Goal: Task Accomplishment & Management: Manage account settings

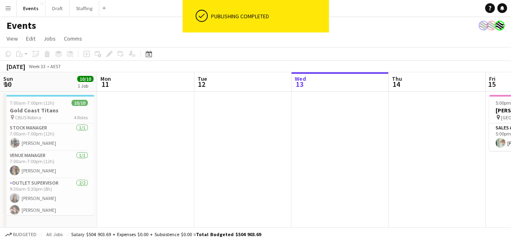
scroll to position [0, 194]
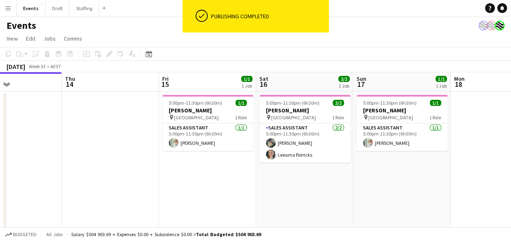
drag, startPoint x: 357, startPoint y: 178, endPoint x: 224, endPoint y: 189, distance: 132.9
click at [224, 189] on app-calendar-viewport "Sun 10 10/10 1 Job Mon 11 Tue 12 Wed 13 Thu 14 Fri 15 1/1 1 Job Sat 16 2/2 1 Jo…" at bounding box center [255, 151] width 511 height 159
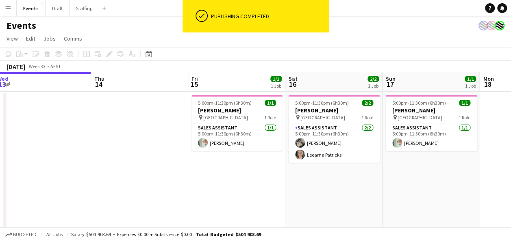
drag, startPoint x: 411, startPoint y: 186, endPoint x: 246, endPoint y: 190, distance: 165.1
click at [246, 190] on app-calendar-viewport "Sun 10 10/10 1 Job Mon 11 Tue 12 Wed 13 Thu 14 Fri 15 1/1 1 Job Sat 16 2/2 1 Jo…" at bounding box center [255, 151] width 511 height 159
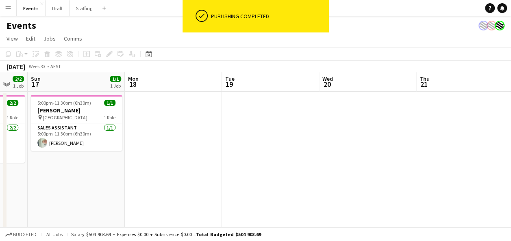
drag, startPoint x: 383, startPoint y: 182, endPoint x: 441, endPoint y: 166, distance: 60.4
click at [177, 187] on app-calendar-viewport "Thu 14 Fri 15 1/1 1 Job Sat 16 2/2 1 Job Sun 17 1/1 1 Job Mon 18 Tue 19 Wed 20 …" at bounding box center [255, 151] width 511 height 159
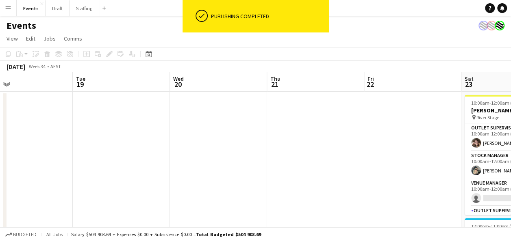
drag, startPoint x: 451, startPoint y: 166, endPoint x: 447, endPoint y: 160, distance: 6.8
click at [346, 169] on app-calendar-viewport "Sat 16 2/2 1 Job Sun 17 1/1 1 Job Mon 18 Tue 19 Wed 20 Thu 21 Fri 22 Sat 23 9/2…" at bounding box center [255, 213] width 511 height 283
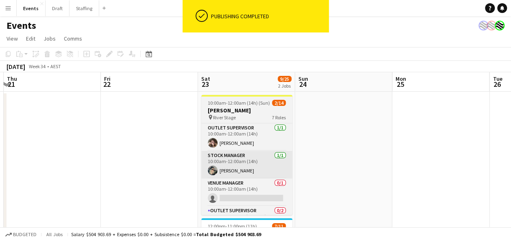
drag, startPoint x: 485, startPoint y: 160, endPoint x: 229, endPoint y: 163, distance: 255.3
click at [229, 163] on app-calendar-viewport "Mon 18 Tue 19 Wed 20 Thu 21 Fri 22 Sat 23 9/25 2 Jobs Sun 24 Mon 25 Tue 26 Wed …" at bounding box center [255, 213] width 511 height 283
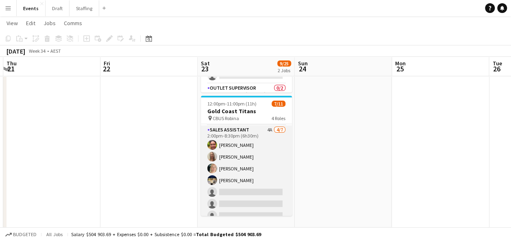
scroll to position [101, 0]
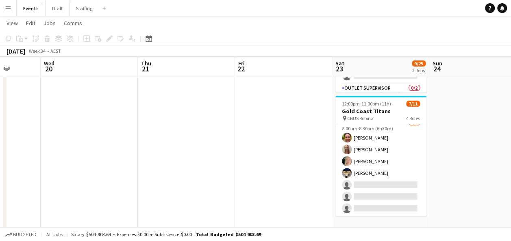
drag, startPoint x: 77, startPoint y: 136, endPoint x: 308, endPoint y: 142, distance: 231.0
click at [308, 142] on app-calendar-viewport "Sun 17 1/1 1 Job Mon 18 Tue 19 Wed 20 Thu 21 Fri 22 Sat 23 9/25 2 Jobs Sun 24 M…" at bounding box center [255, 71] width 511 height 323
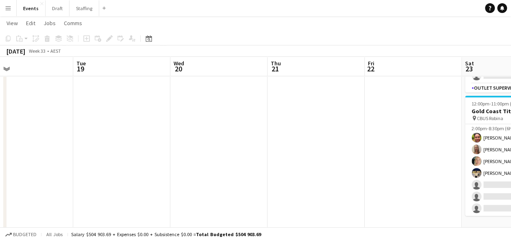
drag, startPoint x: 215, startPoint y: 143, endPoint x: 278, endPoint y: 150, distance: 62.9
click at [278, 150] on app-calendar-viewport "Sat 16 2/2 1 Job Sun 17 1/1 1 Job Mon 18 Tue 19 Wed 20 Thu 21 Fri 22 Sat 23 9/2…" at bounding box center [255, 71] width 511 height 323
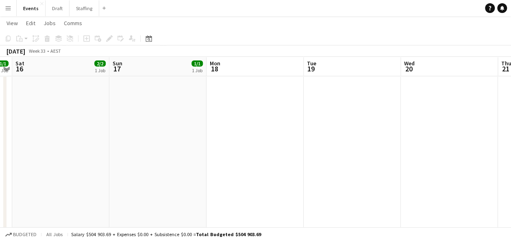
drag, startPoint x: 175, startPoint y: 148, endPoint x: 135, endPoint y: 146, distance: 39.4
click at [302, 150] on app-calendar-viewport "Thu 14 Fri 15 1/1 1 Job Sat 16 2/2 1 Job Sun 17 1/1 1 Job Mon 18 Tue 19 Wed 20 …" at bounding box center [255, 71] width 511 height 323
drag, startPoint x: 146, startPoint y: 146, endPoint x: 73, endPoint y: 152, distance: 72.6
click at [246, 155] on app-calendar-viewport "Wed 13 Thu 14 Fri 15 1/1 1 Job Sat 16 2/2 1 Job Sun 17 1/1 1 Job Mon 18 Tue 19 …" at bounding box center [255, 71] width 511 height 323
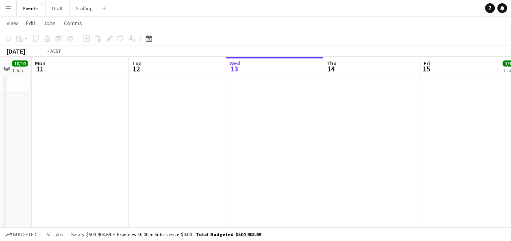
drag, startPoint x: 72, startPoint y: 150, endPoint x: 457, endPoint y: 153, distance: 384.6
click at [465, 153] on app-calendar-viewport "Sat 9 Sun 10 10/10 1 Job Mon 11 Tue 12 Wed 13 Thu 14 Fri 15 1/1 1 Job Sat 16 2/…" at bounding box center [255, 71] width 511 height 323
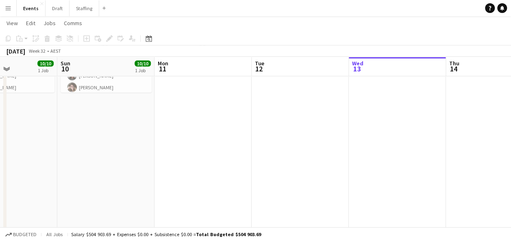
drag, startPoint x: 189, startPoint y: 148, endPoint x: 313, endPoint y: 150, distance: 124.4
click at [313, 150] on app-calendar-viewport "Thu 7 Fri 8 1/1 1 Job Sat 9 10/10 1 Job Sun 10 10/10 1 Job Mon 11 Tue 12 Wed 13…" at bounding box center [255, 71] width 511 height 323
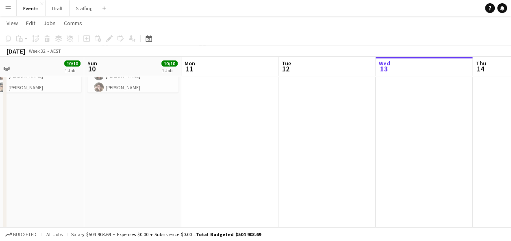
scroll to position [0, 199]
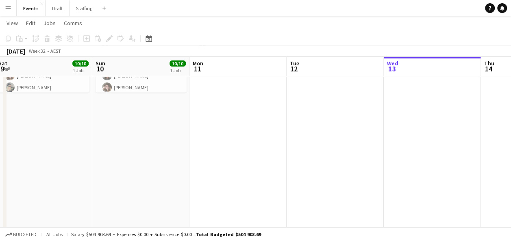
drag, startPoint x: 205, startPoint y: 144, endPoint x: 239, endPoint y: 148, distance: 33.9
click at [239, 148] on app-calendar-viewport "Thu 7 Fri 8 1/1 1 Job Sat 9 10/10 1 Job Sun 10 10/10 1 Job Mon 11 Tue 12 Wed 13…" at bounding box center [255, 71] width 511 height 323
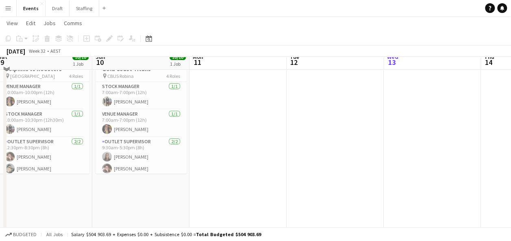
scroll to position [0, 0]
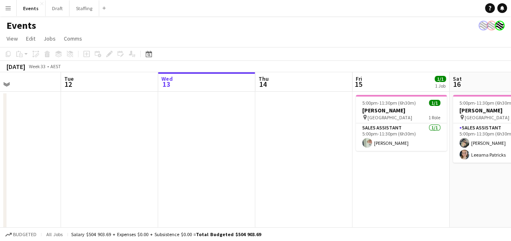
drag, startPoint x: 300, startPoint y: 143, endPoint x: 74, endPoint y: 147, distance: 226.0
click at [74, 147] on app-calendar-viewport "Sat 9 10/10 1 Job Sun 10 10/10 1 Job Mon 11 Tue 12 Wed 13 Thu 14 Fri 15 1/1 1 J…" at bounding box center [255, 213] width 511 height 283
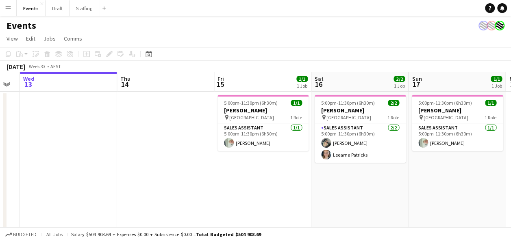
drag, startPoint x: 176, startPoint y: 148, endPoint x: 60, endPoint y: 147, distance: 115.4
click at [63, 150] on app-calendar-viewport "Sat 9 10/10 1 Job Sun 10 10/10 1 Job Mon 11 Tue 12 Wed 13 Thu 14 Fri 15 1/1 1 J…" at bounding box center [255, 213] width 511 height 283
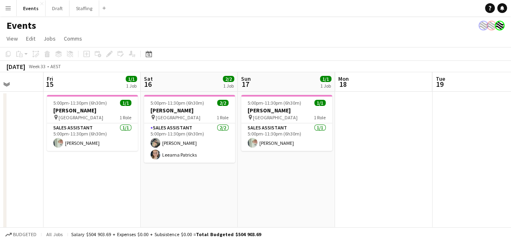
scroll to position [0, 387]
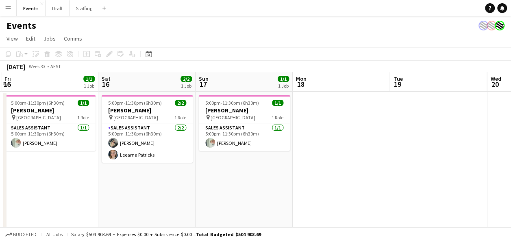
drag, startPoint x: 442, startPoint y: 185, endPoint x: 235, endPoint y: 193, distance: 207.4
click at [235, 193] on app-calendar-viewport "Mon 11 Tue 12 Wed 13 Thu 14 Fri 15 1/1 1 Job Sat 16 2/2 1 Job Sun 17 1/1 1 Job …" at bounding box center [255, 213] width 511 height 283
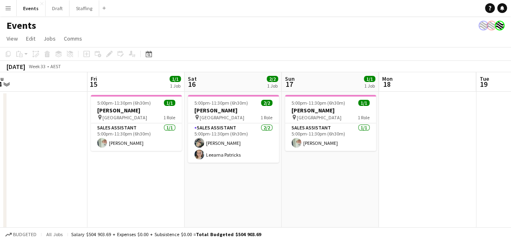
scroll to position [0, 300]
drag, startPoint x: 233, startPoint y: 185, endPoint x: 320, endPoint y: 193, distance: 87.4
click at [320, 193] on app-calendar-viewport "Mon 11 Tue 12 Wed 13 Thu 14 Fri 15 1/1 1 Job Sat 16 2/2 1 Job Sun 17 1/1 1 Job …" at bounding box center [255, 213] width 511 height 283
click at [5, 7] on app-icon "Menu" at bounding box center [8, 8] width 7 height 7
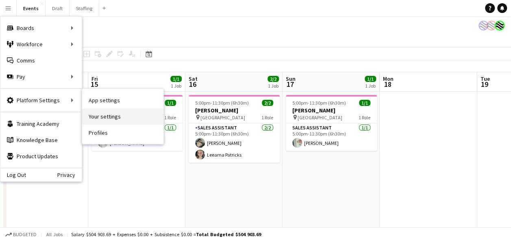
click at [138, 116] on link "Your settings" at bounding box center [122, 117] width 81 height 16
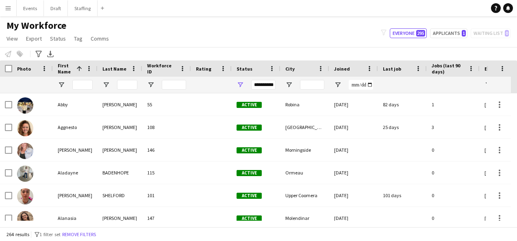
click at [7, 9] on app-icon "Menu" at bounding box center [8, 8] width 7 height 7
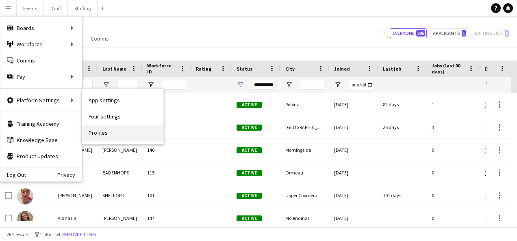
click at [107, 130] on link "Profiles" at bounding box center [122, 133] width 81 height 16
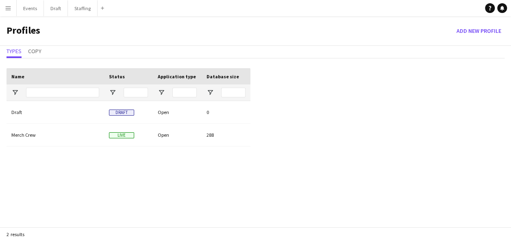
click at [10, 8] on app-icon "Menu" at bounding box center [8, 8] width 7 height 7
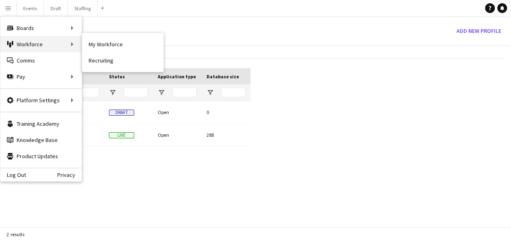
click at [42, 46] on div "Workforce Workforce" at bounding box center [40, 44] width 81 height 16
click at [75, 43] on div "Workforce Workforce" at bounding box center [40, 44] width 81 height 16
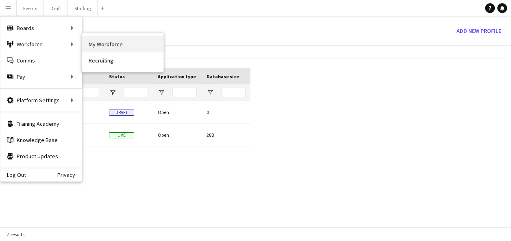
click at [111, 48] on link "My Workforce" at bounding box center [122, 44] width 81 height 16
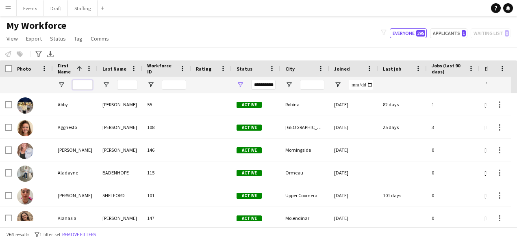
click at [85, 85] on input "First Name Filter Input" at bounding box center [82, 85] width 20 height 10
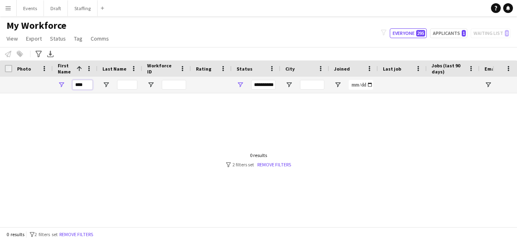
type input "****"
click at [270, 87] on div "**********" at bounding box center [263, 85] width 24 height 10
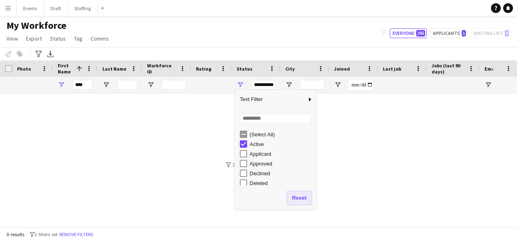
click at [301, 198] on button "Reset" at bounding box center [299, 198] width 24 height 13
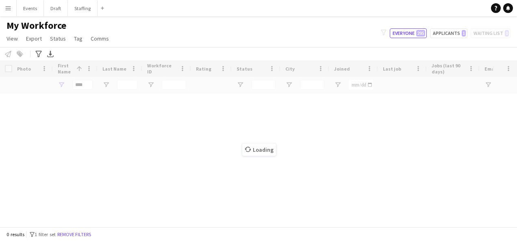
click at [89, 124] on div "Loading" at bounding box center [258, 144] width 517 height 167
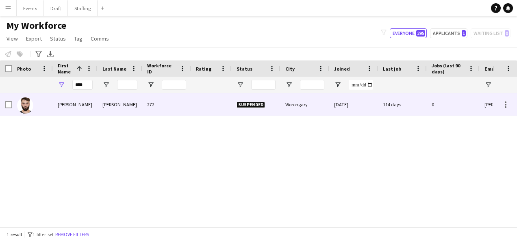
click at [75, 105] on div "Lyndon" at bounding box center [75, 104] width 45 height 22
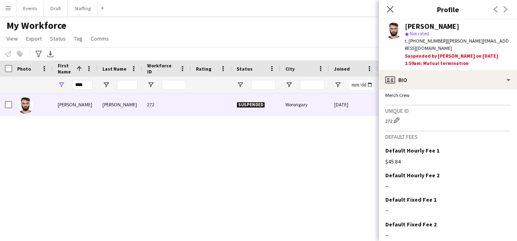
scroll to position [351, 0]
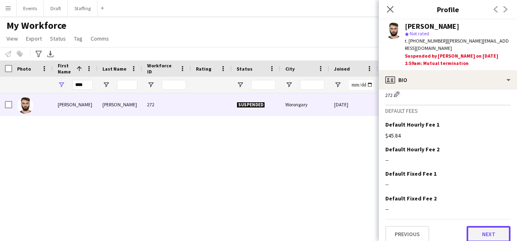
click at [484, 226] on button "Next" at bounding box center [489, 234] width 44 height 16
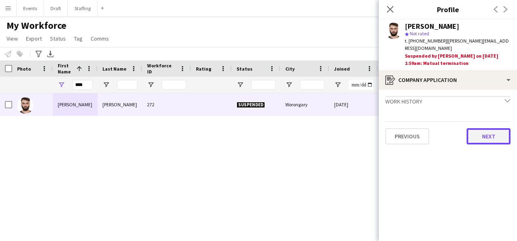
click at [485, 133] on button "Next" at bounding box center [489, 136] width 44 height 16
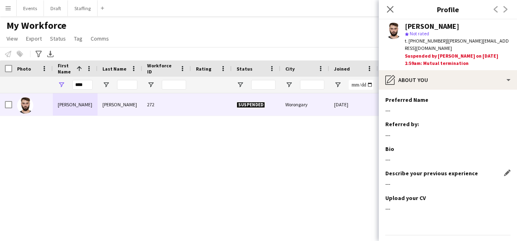
scroll to position [16, 0]
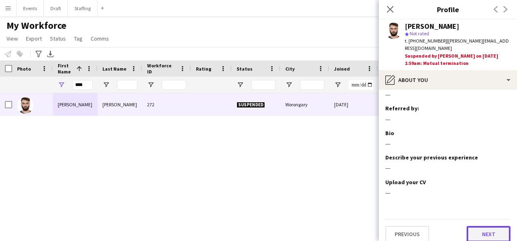
click at [480, 229] on button "Next" at bounding box center [489, 234] width 44 height 16
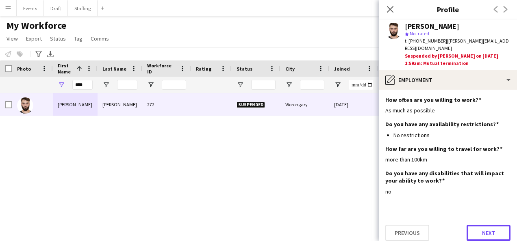
click at [482, 225] on button "Next" at bounding box center [489, 233] width 44 height 16
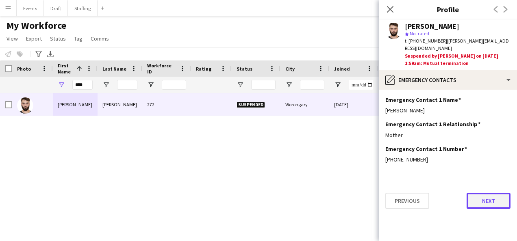
click at [495, 198] on button "Next" at bounding box center [489, 201] width 44 height 16
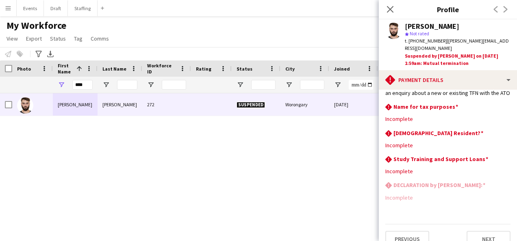
scroll to position [213, 0]
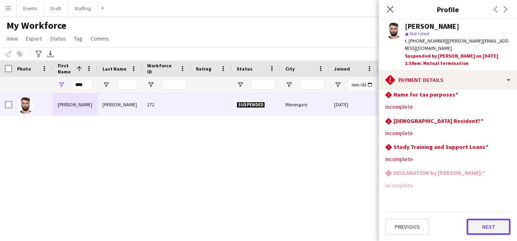
click at [480, 230] on button "Next" at bounding box center [489, 227] width 44 height 16
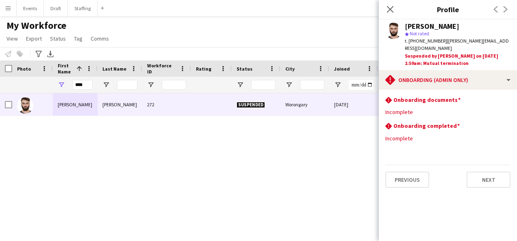
scroll to position [0, 0]
click at [476, 172] on button "Next" at bounding box center [489, 180] width 44 height 16
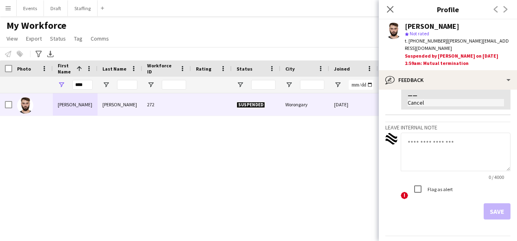
scroll to position [301, 0]
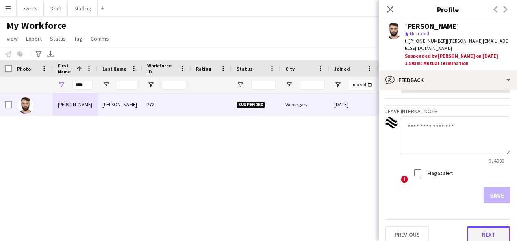
click at [477, 228] on button "Next" at bounding box center [489, 235] width 44 height 16
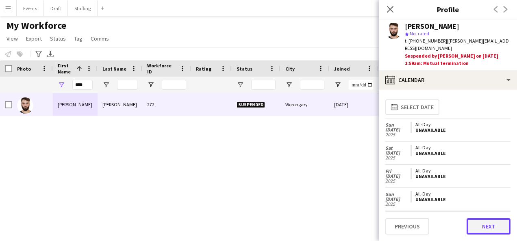
click at [484, 228] on button "Next" at bounding box center [489, 227] width 44 height 16
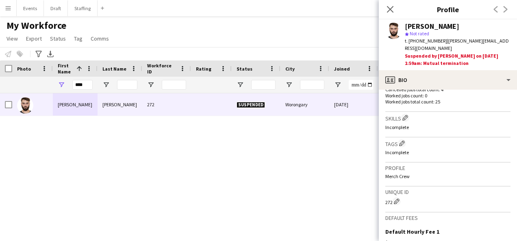
scroll to position [351, 0]
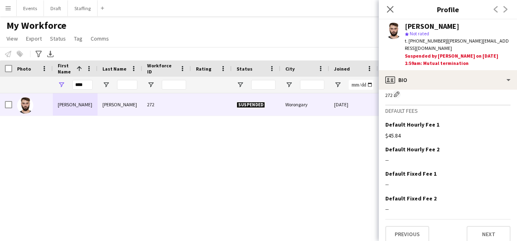
click at [386, 4] on div "Close pop-in" at bounding box center [390, 9] width 23 height 19
click at [390, 8] on icon "Close pop-in" at bounding box center [390, 9] width 8 height 8
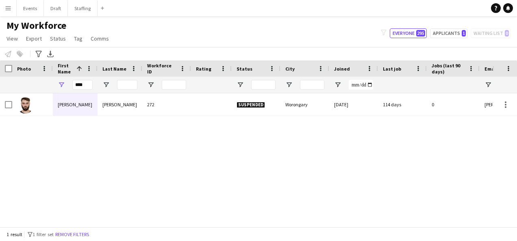
click at [6, 8] on app-icon "Menu" at bounding box center [8, 8] width 7 height 7
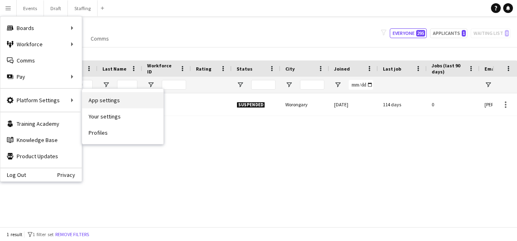
click at [107, 94] on link "App settings" at bounding box center [122, 100] width 81 height 16
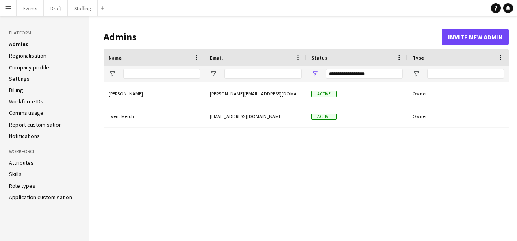
click at [36, 67] on link "Company profile" at bounding box center [29, 67] width 40 height 7
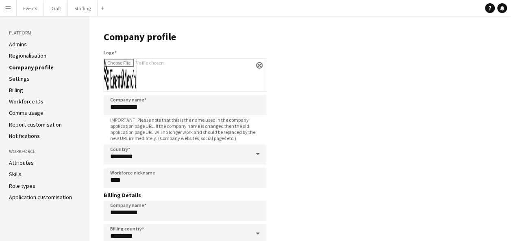
click at [25, 44] on link "Admins" at bounding box center [18, 44] width 18 height 7
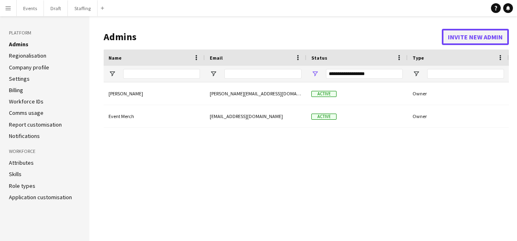
click at [476, 35] on button "Invite new admin" at bounding box center [475, 37] width 67 height 16
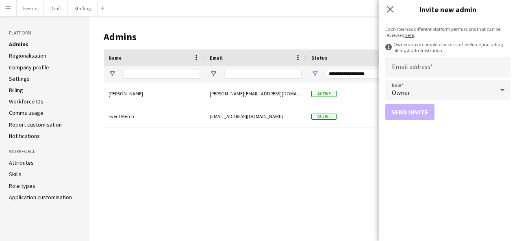
click at [503, 90] on icon at bounding box center [503, 90] width 10 height 16
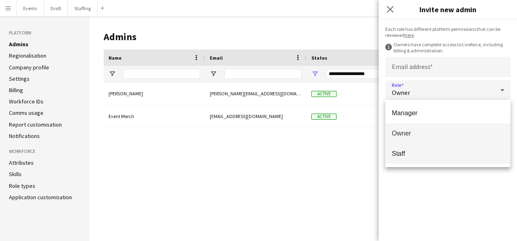
click at [402, 155] on span "Staff" at bounding box center [448, 154] width 112 height 8
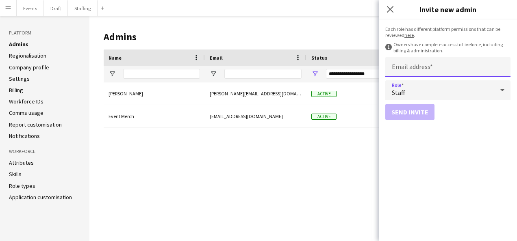
click at [427, 66] on input "Email address" at bounding box center [447, 67] width 125 height 20
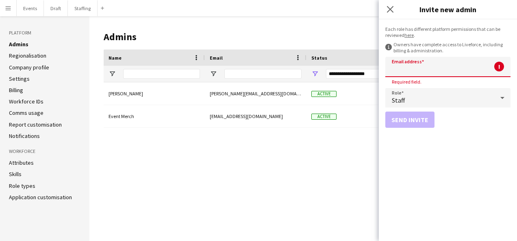
click at [421, 66] on input "Email address" at bounding box center [447, 67] width 125 height 20
type input "**********"
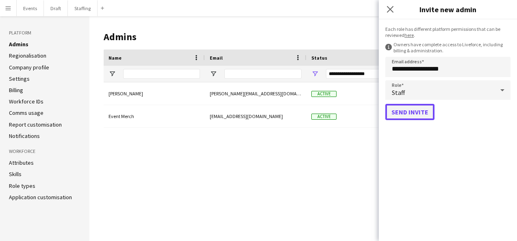
click at [415, 114] on button "Send invite" at bounding box center [409, 112] width 49 height 16
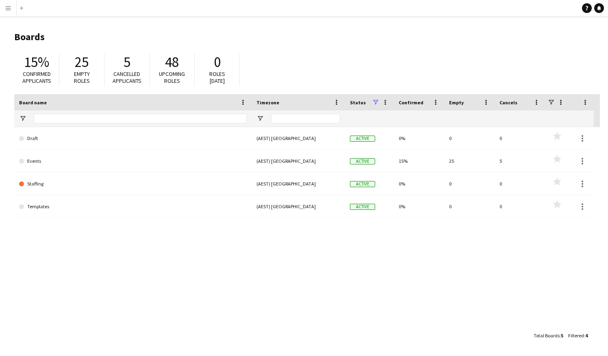
click at [11, 10] on app-icon "Menu" at bounding box center [8, 8] width 7 height 7
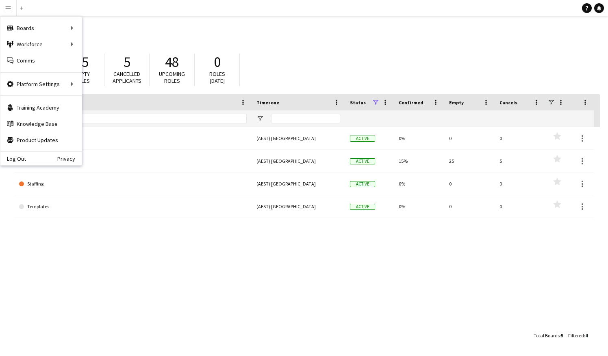
click at [376, 45] on header "Boards" at bounding box center [307, 36] width 586 height 25
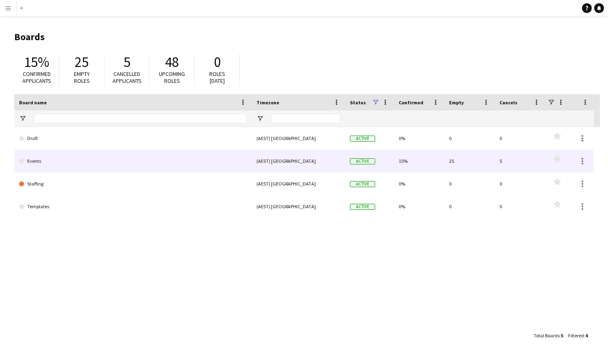
click at [70, 163] on link "Events" at bounding box center [133, 161] width 228 height 23
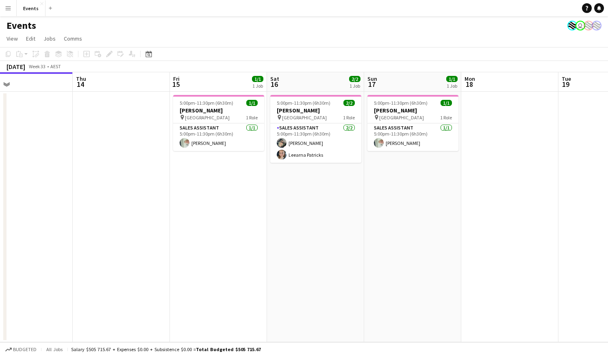
scroll to position [0, 317]
drag, startPoint x: 423, startPoint y: 206, endPoint x: 300, endPoint y: 206, distance: 123.2
click at [300, 206] on app-calendar-viewport "Sun 10 10/10 1 Job Mon 11 Tue 12 Wed 13 Thu 14 Fri 15 1/1 1 Job Sat 16 2/2 1 Jo…" at bounding box center [304, 207] width 608 height 270
click at [7, 8] on app-icon "Menu" at bounding box center [8, 8] width 7 height 7
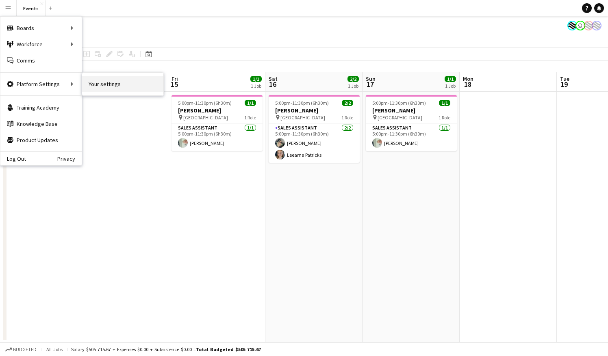
click at [118, 85] on link "Your settings" at bounding box center [122, 84] width 81 height 16
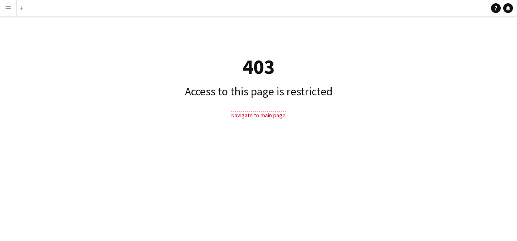
click at [250, 117] on link "Navigate to main page" at bounding box center [258, 115] width 54 height 7
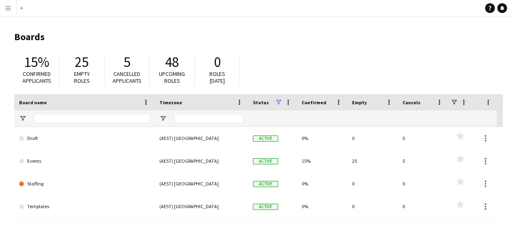
click at [12, 4] on button "Menu" at bounding box center [8, 8] width 16 height 16
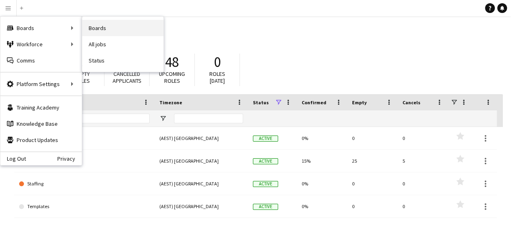
click at [141, 30] on link "Boards" at bounding box center [122, 28] width 81 height 16
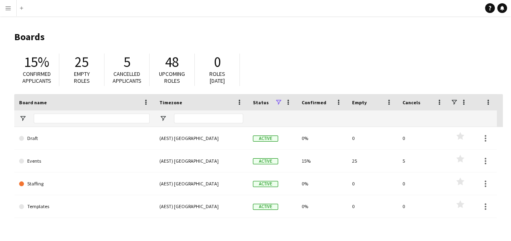
click at [11, 10] on button "Menu" at bounding box center [8, 8] width 16 height 16
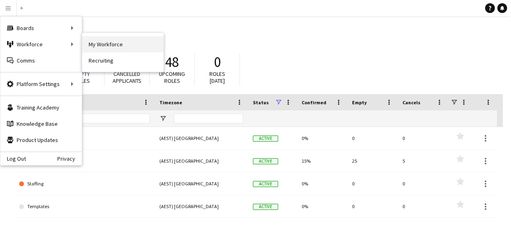
click at [117, 47] on link "My Workforce" at bounding box center [122, 44] width 81 height 16
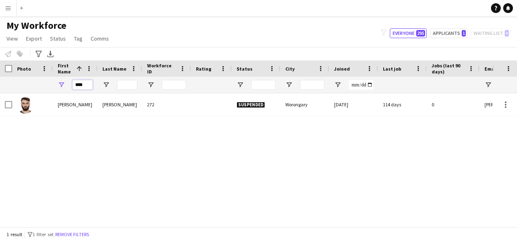
drag, startPoint x: 87, startPoint y: 82, endPoint x: 61, endPoint y: 85, distance: 27.0
click at [61, 85] on div "****" at bounding box center [75, 85] width 45 height 16
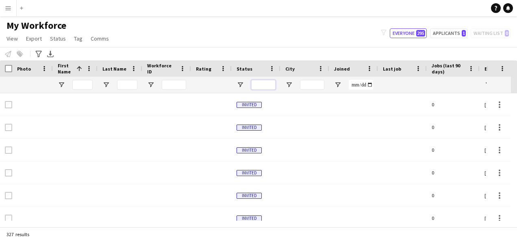
click at [259, 88] on input "Status Filter Input" at bounding box center [263, 85] width 24 height 10
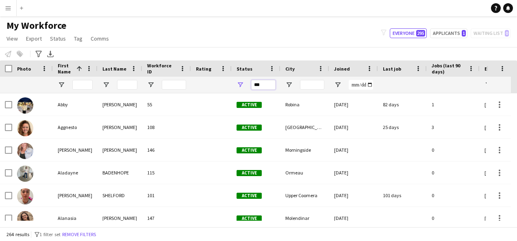
type input "***"
click at [2, 7] on button "Menu" at bounding box center [8, 8] width 16 height 16
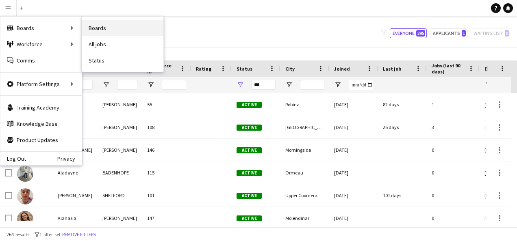
click at [121, 28] on link "Boards" at bounding box center [122, 28] width 81 height 16
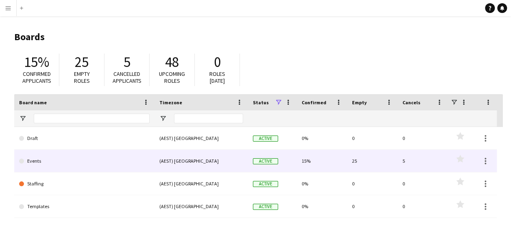
click at [49, 159] on link "Events" at bounding box center [84, 161] width 130 height 23
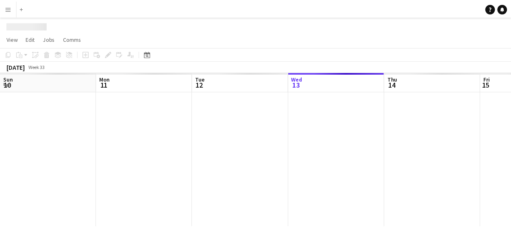
scroll to position [0, 194]
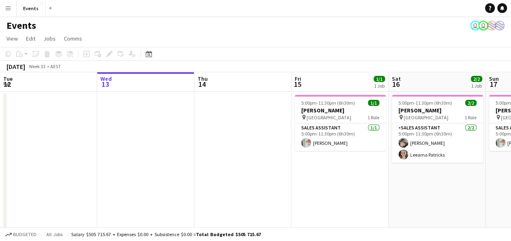
click at [10, 7] on app-icon "Menu" at bounding box center [8, 8] width 7 height 7
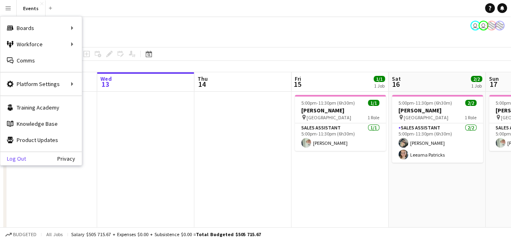
click at [19, 159] on link "Log Out" at bounding box center [13, 159] width 26 height 7
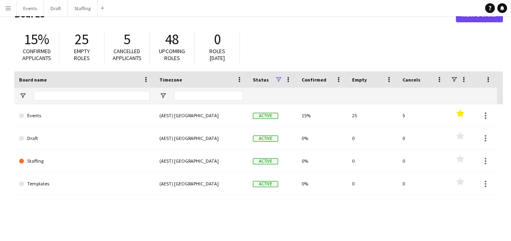
scroll to position [41, 0]
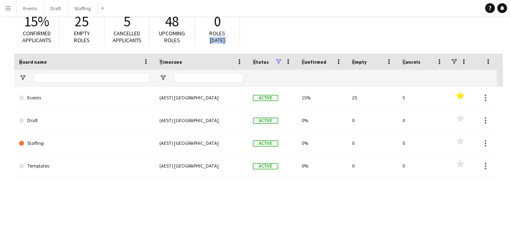
drag, startPoint x: 334, startPoint y: 31, endPoint x: 331, endPoint y: 63, distance: 31.5
click at [331, 63] on main "Boards New Board 15% Confirmed applicants 25 Empty roles 5 Cancelled applicants…" at bounding box center [255, 122] width 511 height 293
click at [316, 207] on div "Events (AEST) [GEOGRAPHIC_DATA] Active 15% 25 5 Favourites Draft (AEST) [GEOGRA…" at bounding box center [258, 164] width 489 height 154
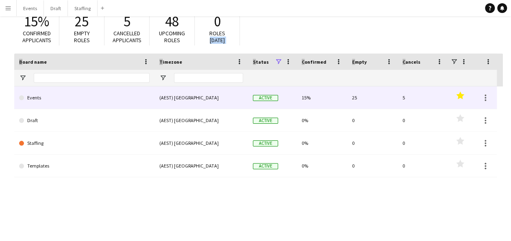
click at [88, 104] on link "Events" at bounding box center [84, 98] width 130 height 23
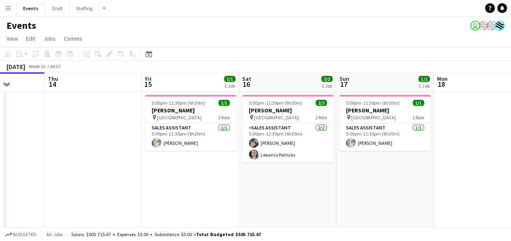
scroll to position [0, 345]
drag, startPoint x: 302, startPoint y: 181, endPoint x: 152, endPoint y: 173, distance: 150.6
click at [152, 173] on app-calendar-viewport "Sun 10 10/10 1 Job Mon 11 Tue 12 Wed 13 Thu 14 Fri 15 1/1 1 Job Sat 16 2/2 1 Jo…" at bounding box center [255, 151] width 511 height 159
click at [7, 12] on button "Menu" at bounding box center [8, 8] width 16 height 16
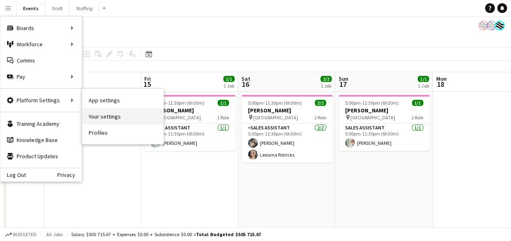
click at [118, 118] on link "Your settings" at bounding box center [122, 117] width 81 height 16
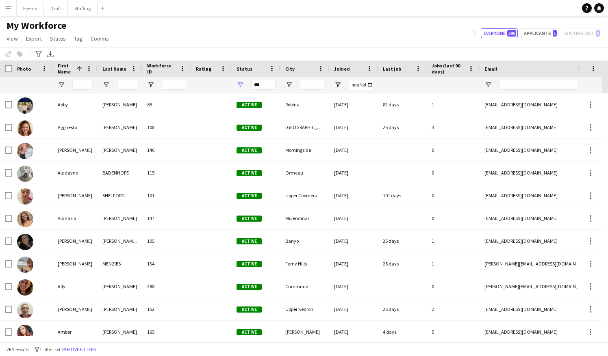
click at [6, 9] on app-icon "Menu" at bounding box center [8, 8] width 7 height 7
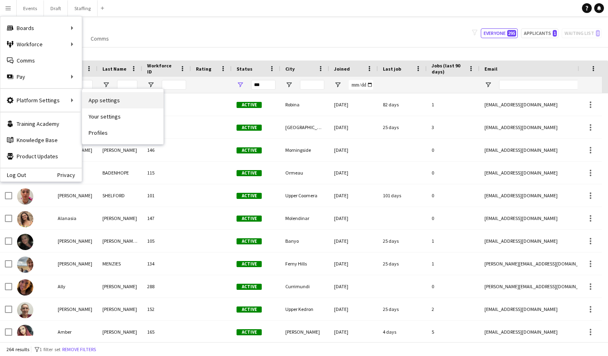
click at [126, 98] on link "App settings" at bounding box center [122, 100] width 81 height 16
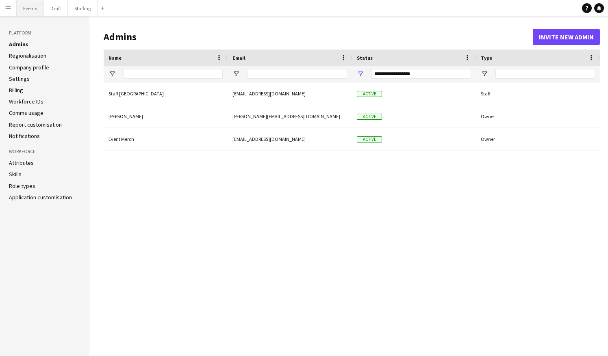
click at [27, 9] on button "Events Close" at bounding box center [30, 8] width 27 height 16
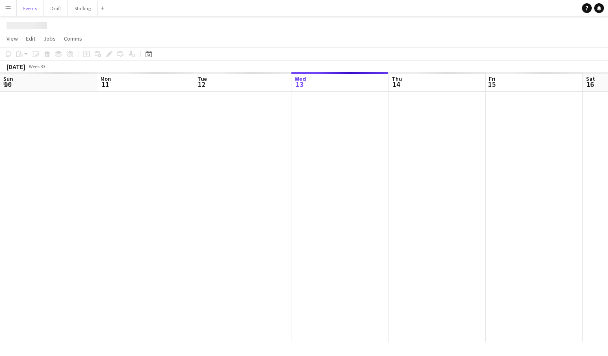
scroll to position [0, 194]
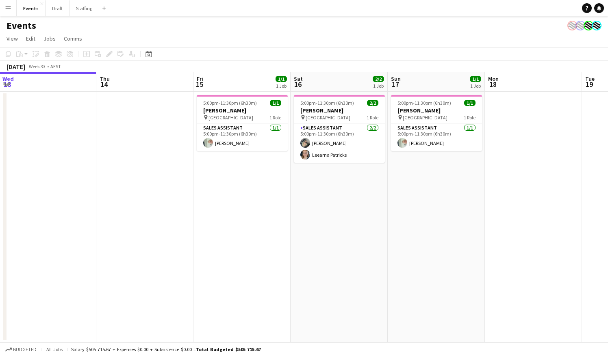
drag, startPoint x: 485, startPoint y: 254, endPoint x: 377, endPoint y: 253, distance: 108.1
click at [385, 254] on app-calendar-viewport "Sun 10 10/10 1 Job Mon 11 Tue 12 Wed 13 Thu 14 Fri 15 1/1 1 Job Sat 16 2/2 1 Jo…" at bounding box center [304, 207] width 608 height 270
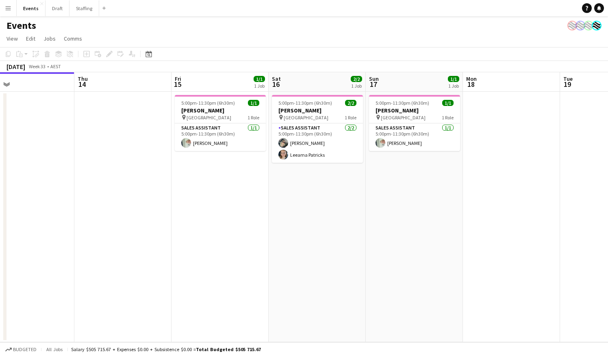
drag, startPoint x: 402, startPoint y: 197, endPoint x: 333, endPoint y: 190, distance: 69.0
click at [356, 204] on app-calendar-viewport "Sun 10 10/10 1 Job Mon 11 Tue 12 Wed 13 Thu 14 Fri 15 1/1 1 Job Sat 16 2/2 1 Jo…" at bounding box center [304, 207] width 608 height 270
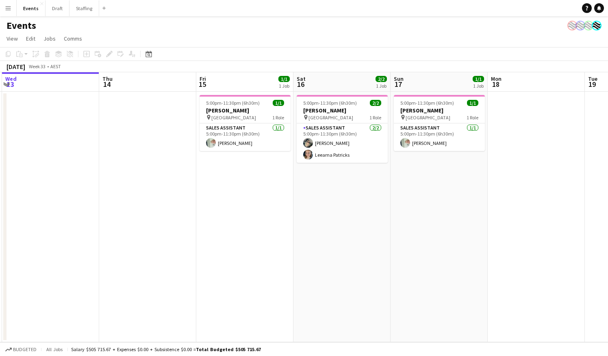
drag, startPoint x: 196, startPoint y: 197, endPoint x: 252, endPoint y: 201, distance: 55.8
click at [252, 201] on app-calendar-viewport "Sun 10 10/10 1 Job Mon 11 Tue 12 Wed 13 Thu 14 Fri 15 1/1 1 Job Sat 16 2/2 1 Jo…" at bounding box center [304, 207] width 608 height 270
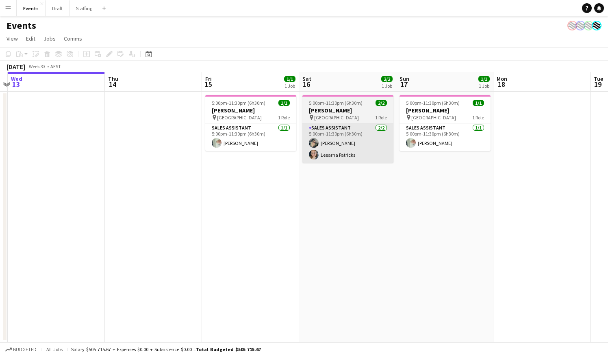
drag, startPoint x: 342, startPoint y: 195, endPoint x: 176, endPoint y: 157, distance: 170.2
click at [206, 188] on app-calendar-viewport "Sun 10 10/10 1 Job Mon 11 Tue 12 Wed 13 Thu 14 Fri 15 1/1 1 Job Sat 16 2/2 1 Jo…" at bounding box center [304, 207] width 608 height 270
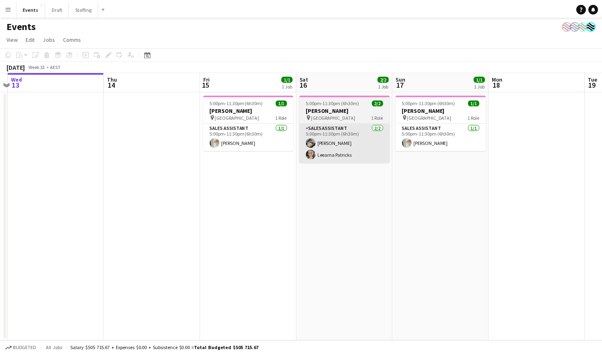
scroll to position [0, 225]
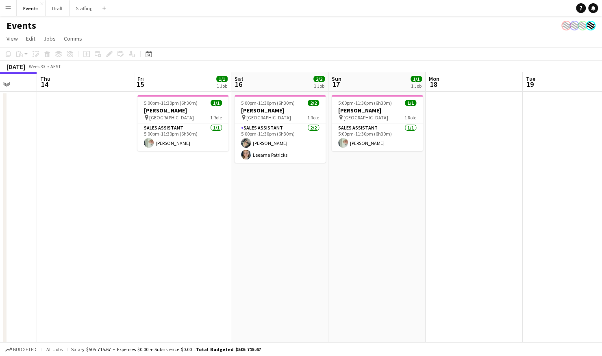
drag, startPoint x: 285, startPoint y: 246, endPoint x: 394, endPoint y: 248, distance: 109.0
click at [363, 256] on app-calendar-viewport "Mon 11 Tue 12 Wed 13 Thu 14 Fri 15 1/1 1 Job Sat 16 2/2 1 Job Sun 17 1/1 1 Job …" at bounding box center [301, 213] width 602 height 283
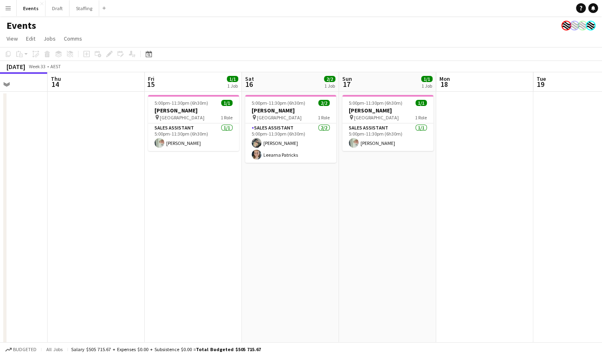
click at [5, 9] on app-icon "Menu" at bounding box center [8, 8] width 7 height 7
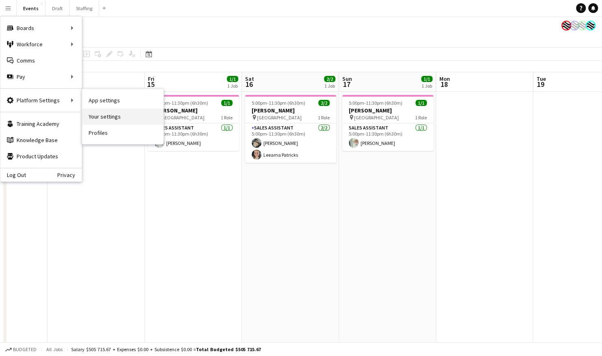
click at [121, 118] on link "Your settings" at bounding box center [122, 117] width 81 height 16
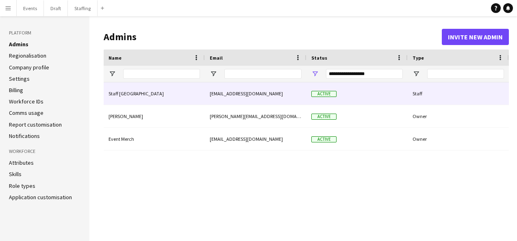
click at [176, 96] on div "Staff [GEOGRAPHIC_DATA]" at bounding box center [154, 94] width 101 height 22
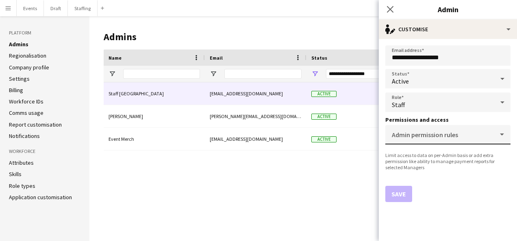
click at [502, 137] on mat-chip-grid "Select additional permissions or deny access" at bounding box center [448, 138] width 112 height 6
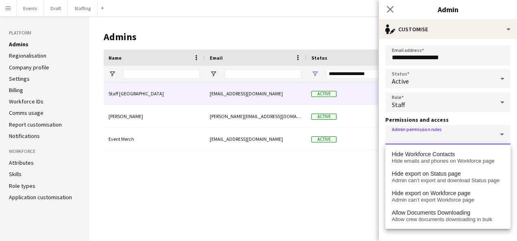
click at [317, 175] on div "Staff Sydney [EMAIL_ADDRESS][DOMAIN_NAME] Active Staff [PERSON_NAME] [PERSON_NA…" at bounding box center [306, 156] width 405 height 146
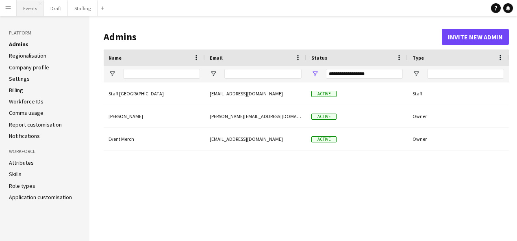
click at [33, 10] on button "Events Close" at bounding box center [30, 8] width 27 height 16
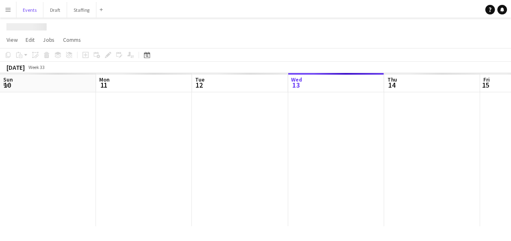
scroll to position [0, 194]
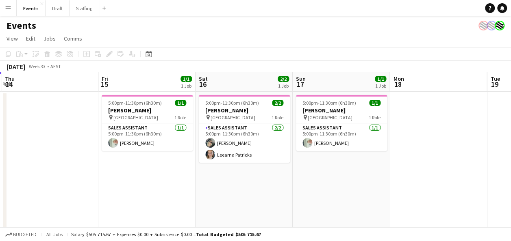
drag, startPoint x: 417, startPoint y: 193, endPoint x: 224, endPoint y: 194, distance: 193.1
click at [224, 194] on app-calendar-viewport "Sun 10 10/10 1 Job Mon 11 Tue 12 Wed 13 Thu 14 Fri 15 1/1 1 Job Sat 16 2/2 1 Jo…" at bounding box center [255, 151] width 511 height 159
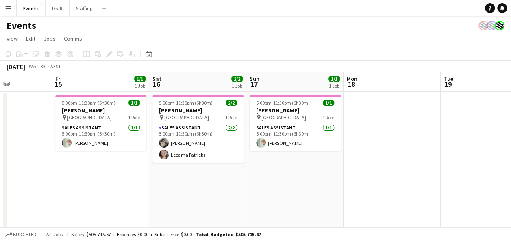
drag, startPoint x: 349, startPoint y: 193, endPoint x: 318, endPoint y: 193, distance: 30.9
click at [325, 193] on app-calendar-viewport "Tue 12 Wed 13 Thu 14 Fri 15 1/1 1 Job Sat 16 2/2 1 Job Sun 17 1/1 1 Job Mon 18 …" at bounding box center [255, 151] width 511 height 159
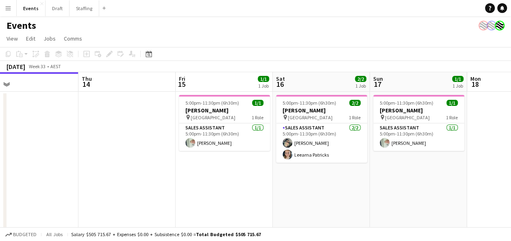
drag, startPoint x: 190, startPoint y: 183, endPoint x: 316, endPoint y: 193, distance: 126.5
click at [316, 193] on app-calendar-viewport "Mon 11 Tue 12 Wed 13 Thu 14 Fri 15 1/1 1 Job Sat 16 2/2 1 Job Sun 17 1/1 1 Job …" at bounding box center [255, 151] width 511 height 159
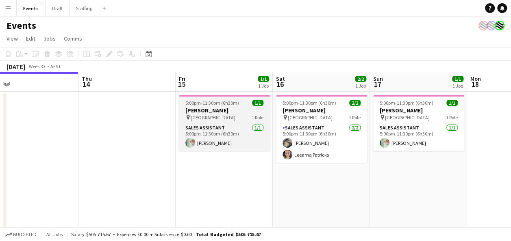
scroll to position [0, 211]
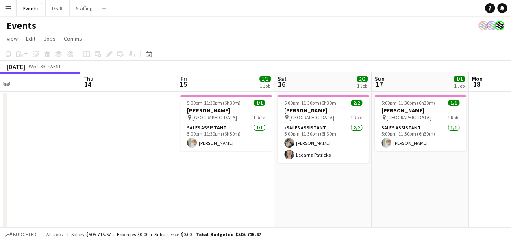
click at [7, 8] on app-icon "Menu" at bounding box center [8, 8] width 7 height 7
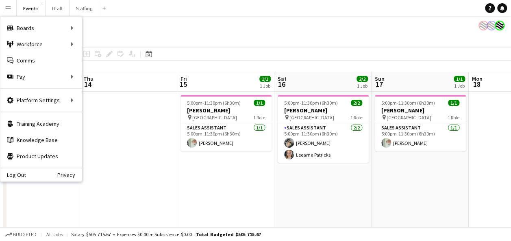
click at [7, 7] on app-icon "Menu" at bounding box center [8, 8] width 7 height 7
click at [194, 17] on div "Events" at bounding box center [255, 23] width 511 height 15
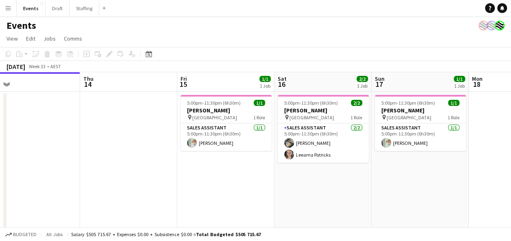
click at [237, 47] on app-page-menu "View Day view expanded Day view collapsed Month view Date picker Jump to [DATE]…" at bounding box center [255, 39] width 511 height 15
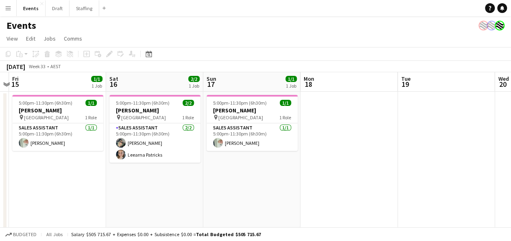
scroll to position [0, 380]
drag, startPoint x: 431, startPoint y: 198, endPoint x: 262, endPoint y: 202, distance: 168.8
click at [262, 202] on app-calendar-viewport "Mon 11 Tue 12 Wed 13 Thu 14 Fri 15 1/1 1 Job Sat 16 2/2 1 Job Sun 17 1/1 1 Job …" at bounding box center [255, 151] width 511 height 159
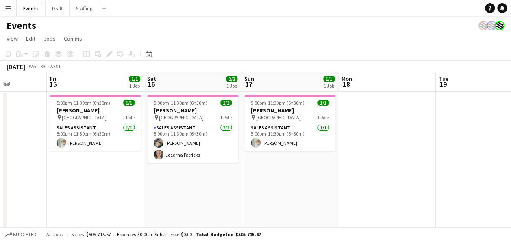
drag, startPoint x: 332, startPoint y: 156, endPoint x: 372, endPoint y: 162, distance: 40.2
click at [372, 162] on app-calendar-viewport "Mon 11 Tue 12 Wed 13 Thu 14 Fri 15 1/1 1 Job Sat 16 2/2 1 Job Sun 17 1/1 1 Job …" at bounding box center [255, 151] width 511 height 159
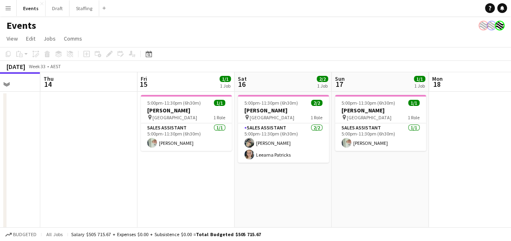
drag, startPoint x: 187, startPoint y: 195, endPoint x: 279, endPoint y: 196, distance: 91.5
click at [279, 196] on app-calendar-viewport "Mon 11 Tue 12 Wed 13 Thu 14 Fri 15 1/1 1 Job Sat 16 2/2 1 Job Sun 17 1/1 1 Job …" at bounding box center [255, 151] width 511 height 159
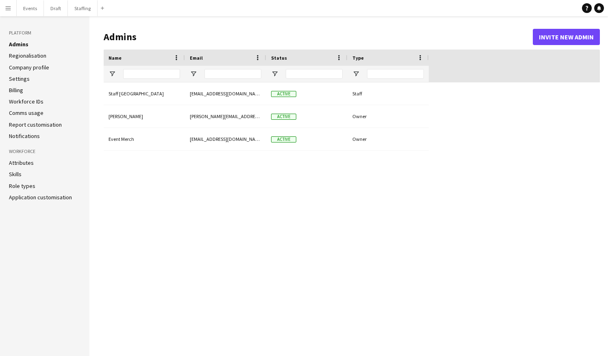
type input "**********"
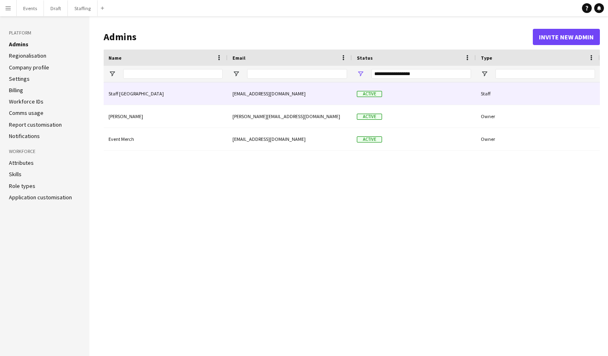
click at [169, 93] on div "Staff [GEOGRAPHIC_DATA]" at bounding box center [166, 94] width 124 height 22
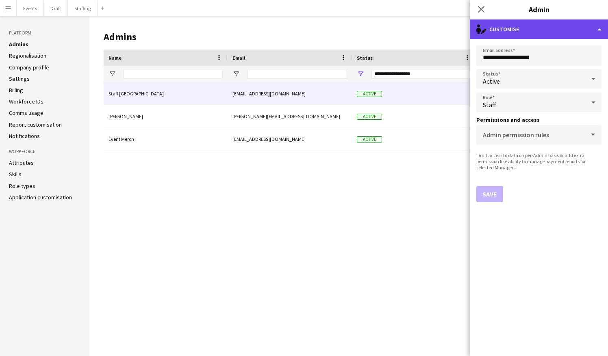
click at [586, 24] on div "single-neutral-actions-edit-1 Customise" at bounding box center [539, 30] width 138 height 20
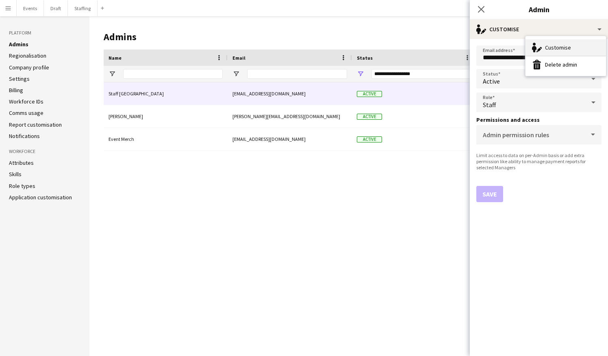
click at [576, 44] on div "Customise Customise" at bounding box center [566, 47] width 80 height 16
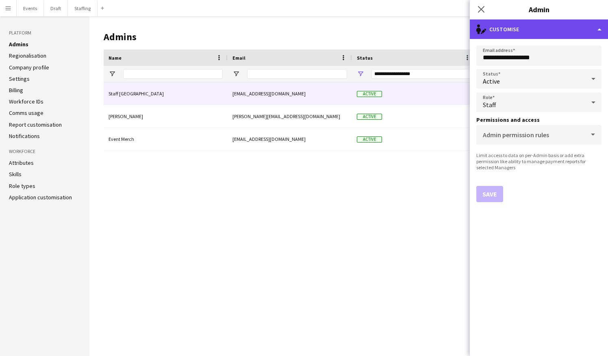
click at [601, 29] on div "single-neutral-actions-edit-1 Customise" at bounding box center [539, 30] width 138 height 20
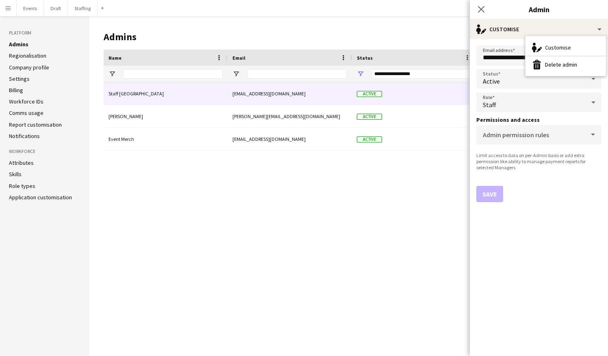
click at [350, 233] on div "Staff Sydney [EMAIL_ADDRESS][DOMAIN_NAME] Active Staff [PERSON_NAME] [PERSON_NA…" at bounding box center [352, 213] width 496 height 261
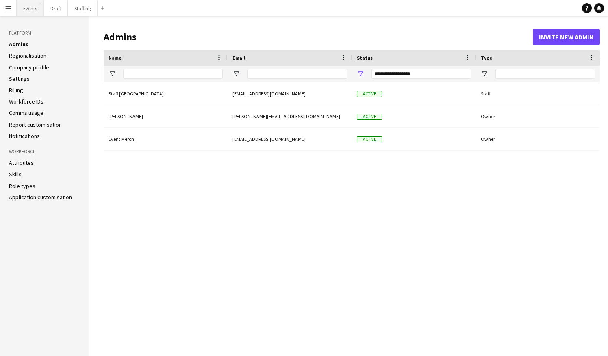
click at [33, 7] on button "Events Close" at bounding box center [30, 8] width 27 height 16
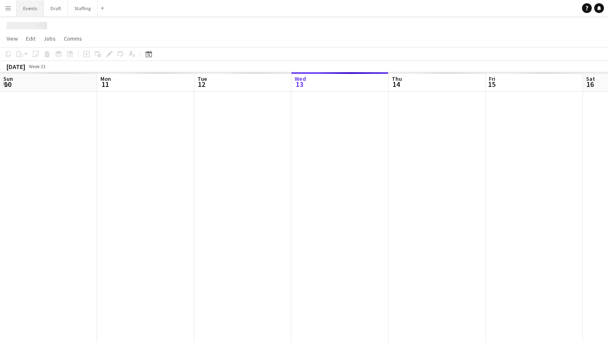
scroll to position [0, 194]
